Goal: Navigation & Orientation: Find specific page/section

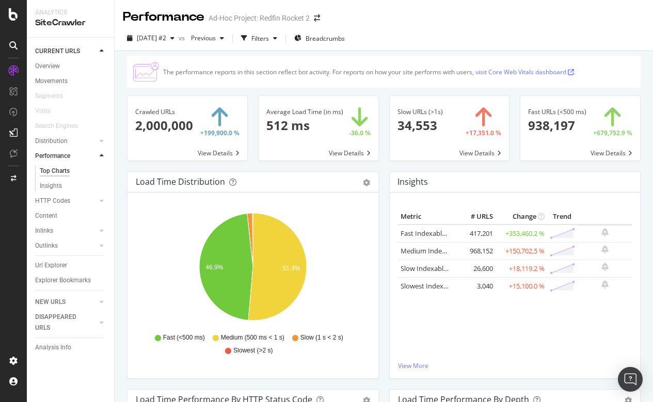
scroll to position [4, 0]
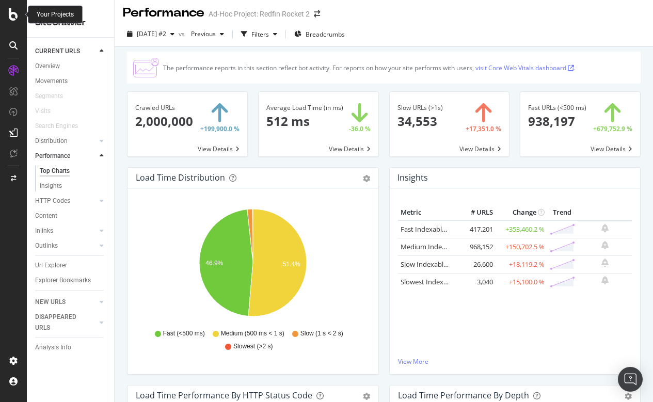
click at [14, 16] on icon at bounding box center [13, 14] width 9 height 12
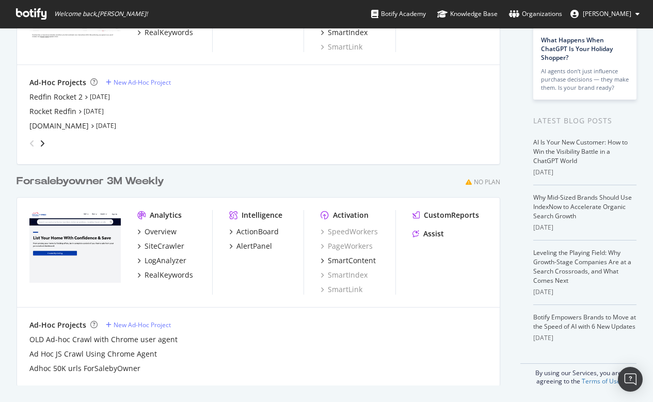
scroll to position [146, 0]
click at [161, 231] on div "Overview" at bounding box center [161, 232] width 32 height 10
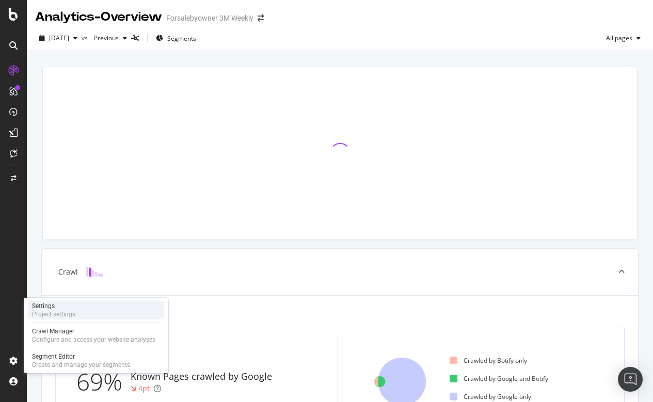
click at [68, 308] on div "Settings" at bounding box center [53, 306] width 43 height 8
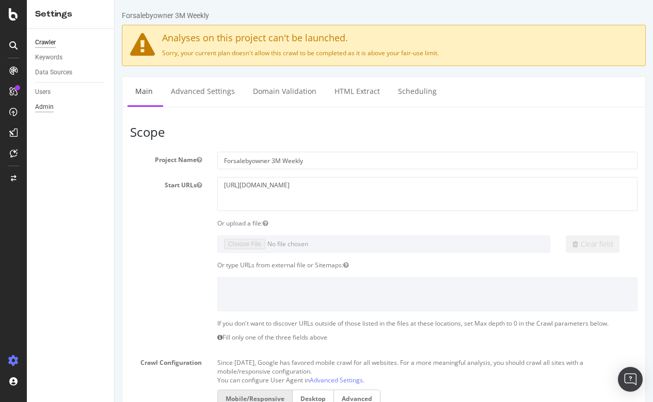
click at [45, 104] on div "Admin" at bounding box center [44, 107] width 19 height 11
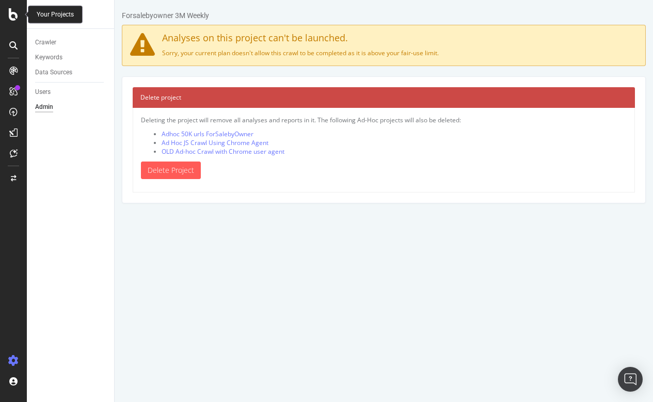
click at [9, 15] on icon at bounding box center [13, 14] width 9 height 12
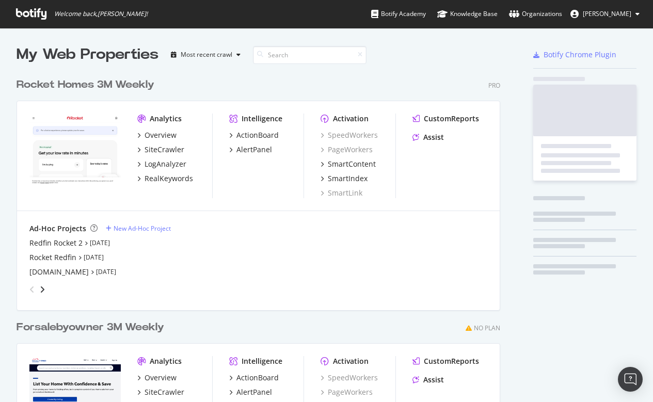
scroll to position [402, 653]
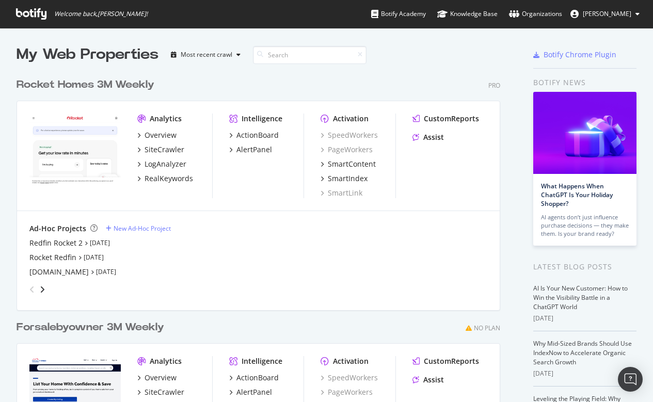
click at [609, 13] on span "[PERSON_NAME]" at bounding box center [607, 13] width 49 height 9
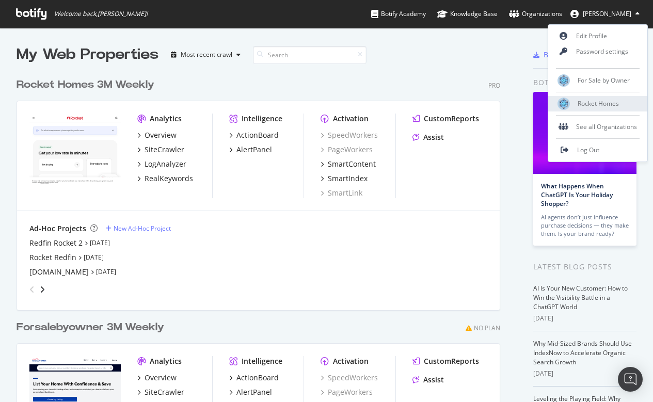
click at [580, 106] on span "Rocket Homes" at bounding box center [598, 103] width 41 height 9
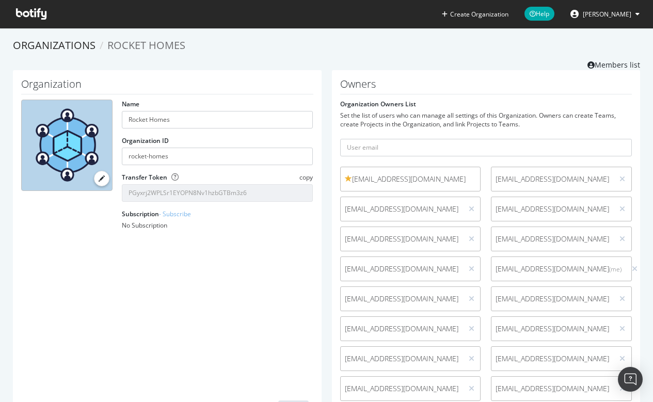
click at [636, 13] on icon at bounding box center [637, 14] width 4 height 6
click at [508, 59] on div "Organizations Rocket Homes Members list" at bounding box center [326, 54] width 627 height 32
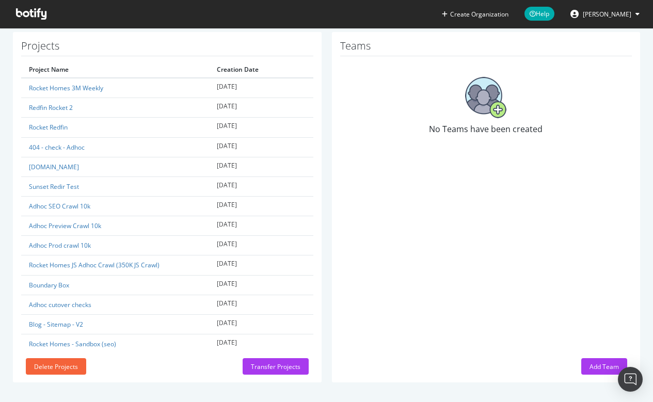
scroll to position [403, 0]
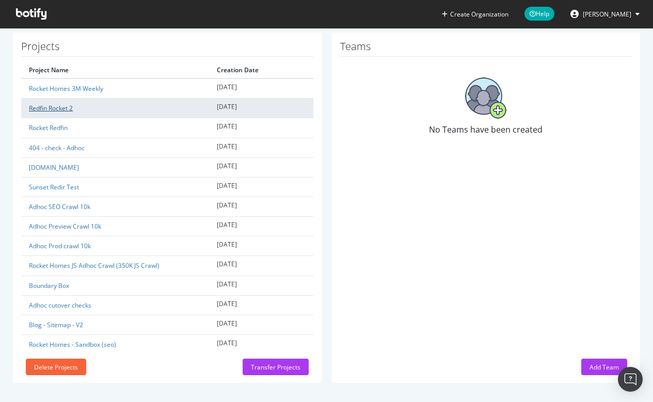
click at [49, 108] on link "Redfin Rocket 2" at bounding box center [51, 108] width 44 height 9
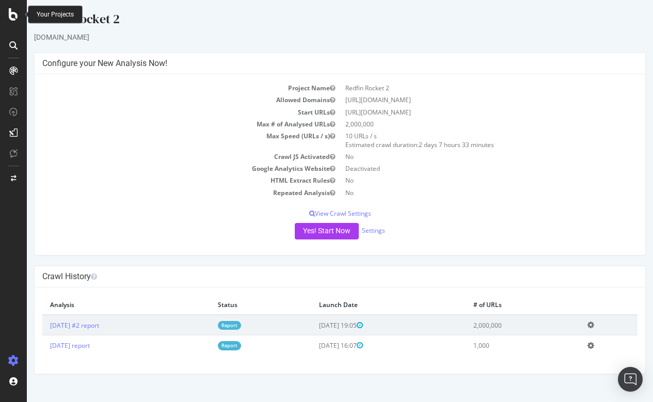
click at [18, 17] on div at bounding box center [13, 14] width 25 height 12
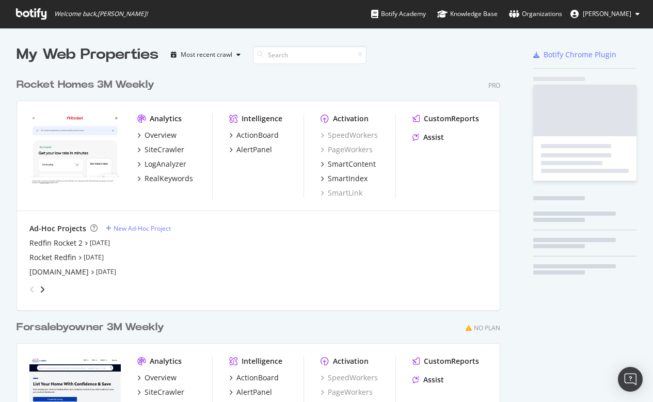
scroll to position [467, 492]
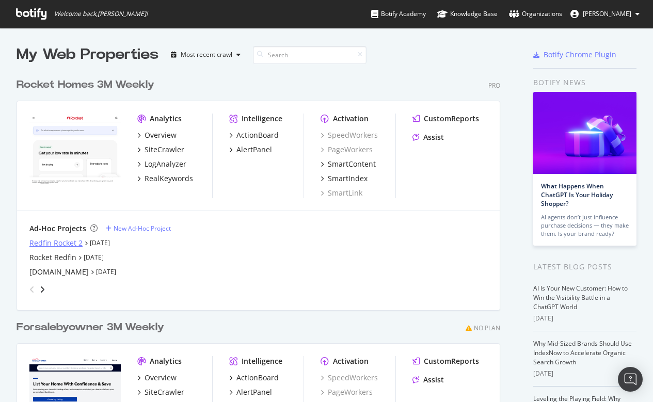
click at [66, 241] on div "Redfin Rocket 2" at bounding box center [55, 243] width 53 height 10
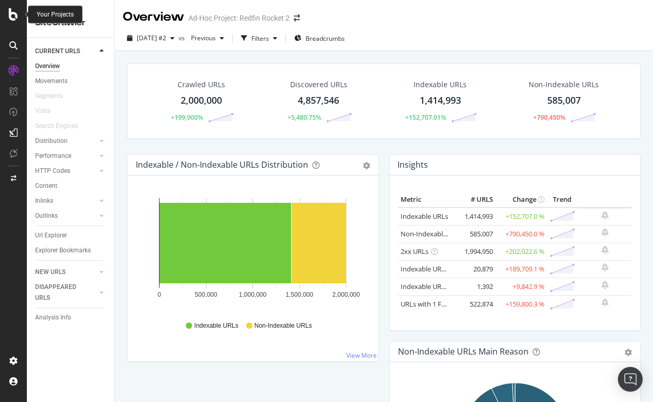
click at [15, 17] on icon at bounding box center [13, 14] width 9 height 12
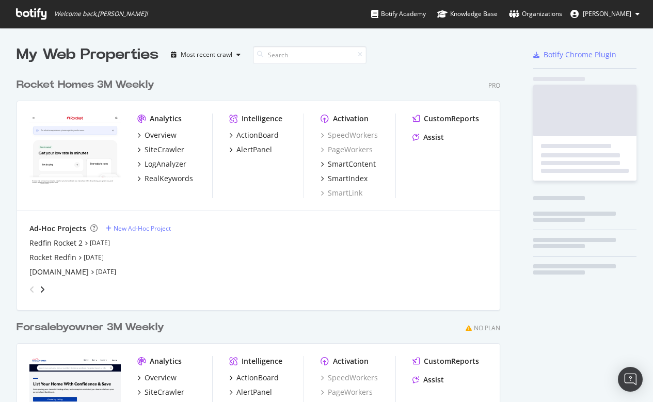
scroll to position [402, 653]
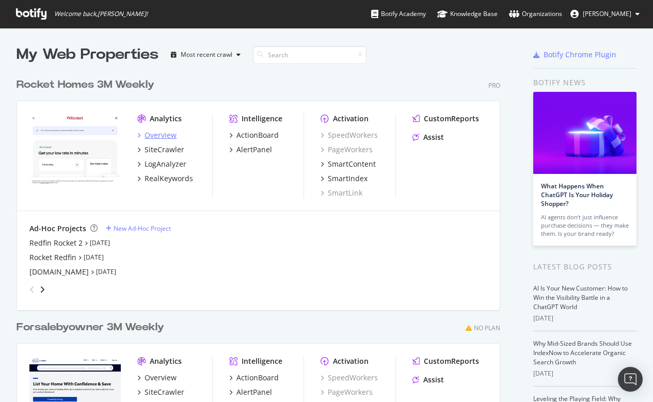
click at [158, 136] on div "Overview" at bounding box center [161, 135] width 32 height 10
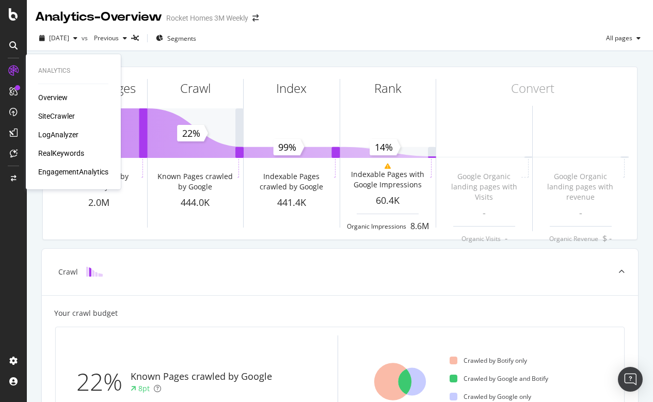
click at [59, 118] on div "SiteCrawler" at bounding box center [56, 116] width 37 height 10
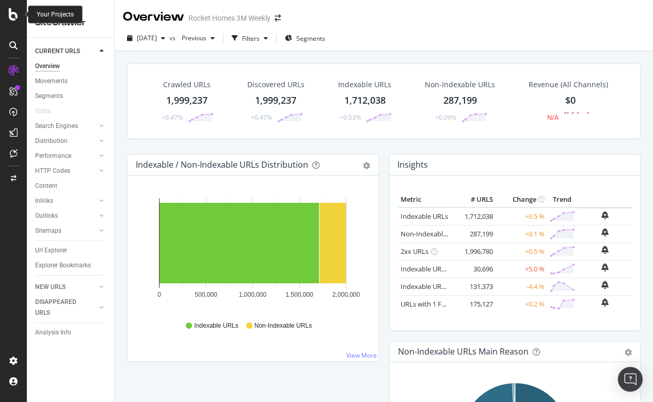
click at [17, 19] on icon at bounding box center [13, 14] width 9 height 12
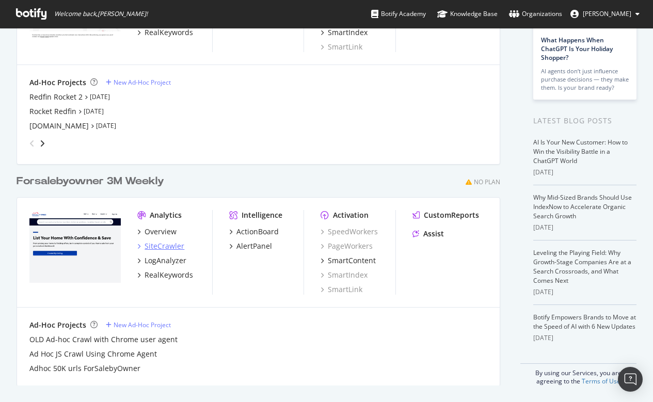
scroll to position [146, 0]
click at [167, 247] on div "SiteCrawler" at bounding box center [165, 246] width 40 height 10
